Goal: Task Accomplishment & Management: Manage account settings

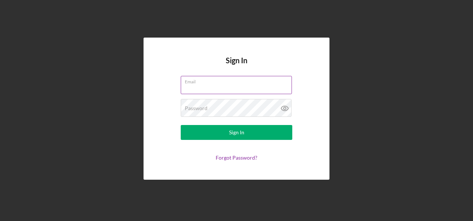
click at [199, 88] on input "Email" at bounding box center [236, 85] width 111 height 18
type input "[PERSON_NAME][EMAIL_ADDRESS][PERSON_NAME][DOMAIN_NAME]"
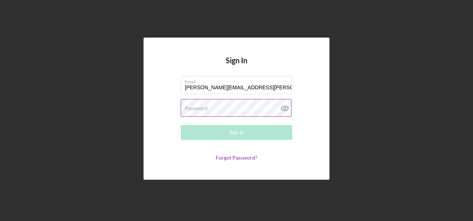
click at [202, 111] on label "Password" at bounding box center [196, 108] width 23 height 6
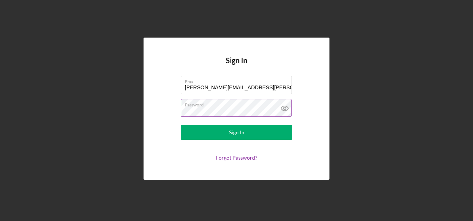
click at [181, 125] on button "Sign In" at bounding box center [237, 132] width 112 height 15
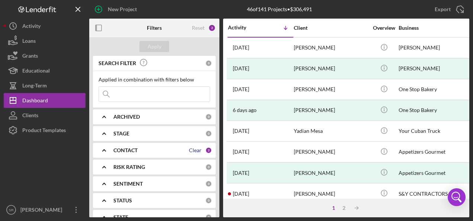
click at [192, 151] on div "Clear" at bounding box center [195, 150] width 13 height 6
click at [146, 151] on div "CONTACT" at bounding box center [159, 150] width 92 height 6
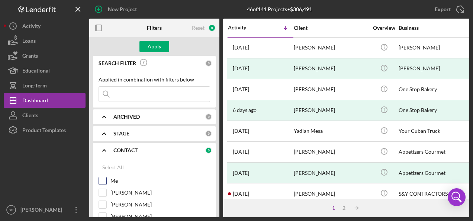
click at [113, 180] on label "Me" at bounding box center [160, 180] width 100 height 7
click at [106, 180] on input "Me" at bounding box center [102, 180] width 7 height 7
checkbox input "true"
click at [155, 47] on div "Apply" at bounding box center [155, 46] width 14 height 11
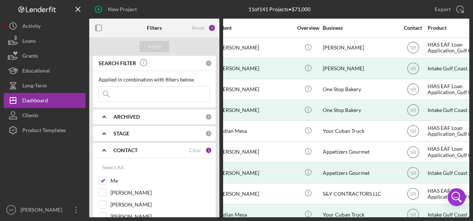
scroll to position [56, 76]
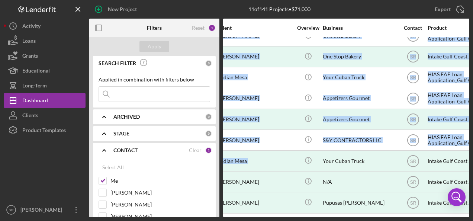
drag, startPoint x: 295, startPoint y: 211, endPoint x: 270, endPoint y: 215, distance: 24.8
click at [270, 215] on div "Activity Icon/Table Sort Arrow Client Overview Business Contact Product Categor…" at bounding box center [346, 118] width 246 height 199
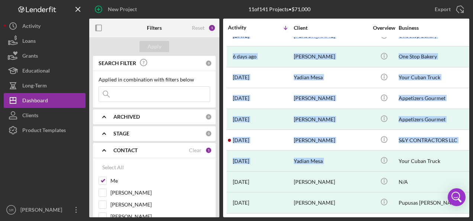
scroll to position [0, 0]
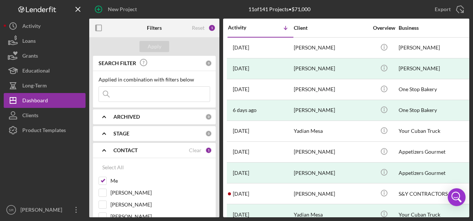
click at [382, 10] on div "Export Icon/Export" at bounding box center [406, 9] width 127 height 19
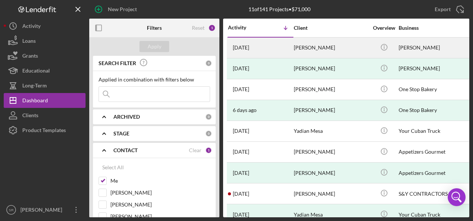
click at [304, 48] on div "[PERSON_NAME]" at bounding box center [331, 48] width 74 height 20
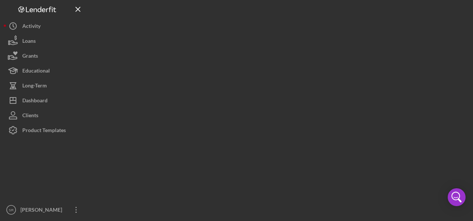
click at [304, 48] on div at bounding box center [279, 108] width 380 height 217
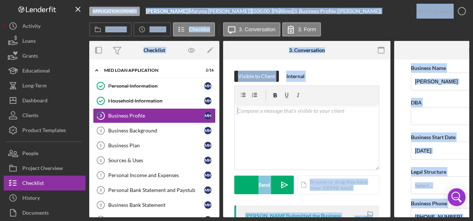
click at [367, 74] on div "Visible to Client Internal" at bounding box center [306, 76] width 145 height 11
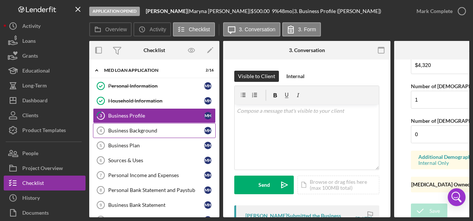
click at [152, 130] on div "Business Background" at bounding box center [156, 131] width 96 height 6
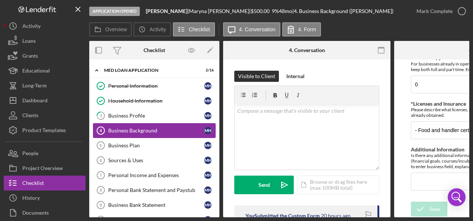
scroll to position [461, 0]
click at [148, 146] on div "Business Plan" at bounding box center [156, 145] width 96 height 6
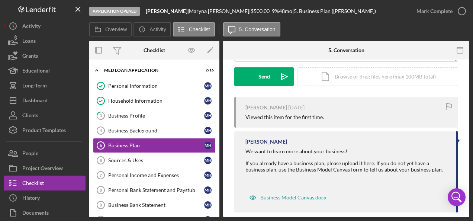
scroll to position [118, 0]
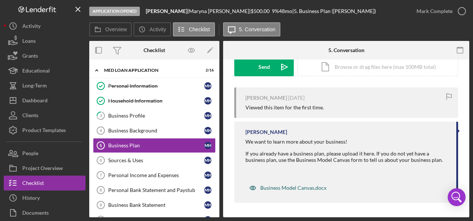
click at [311, 187] on div "Business Model Canvas.docx" at bounding box center [293, 188] width 66 height 6
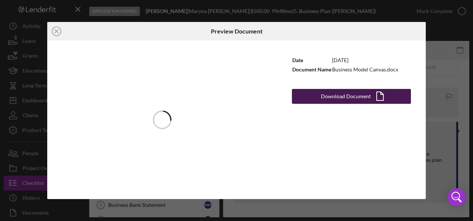
click at [362, 96] on div "Download Document" at bounding box center [346, 96] width 50 height 15
